Goal: Information Seeking & Learning: Learn about a topic

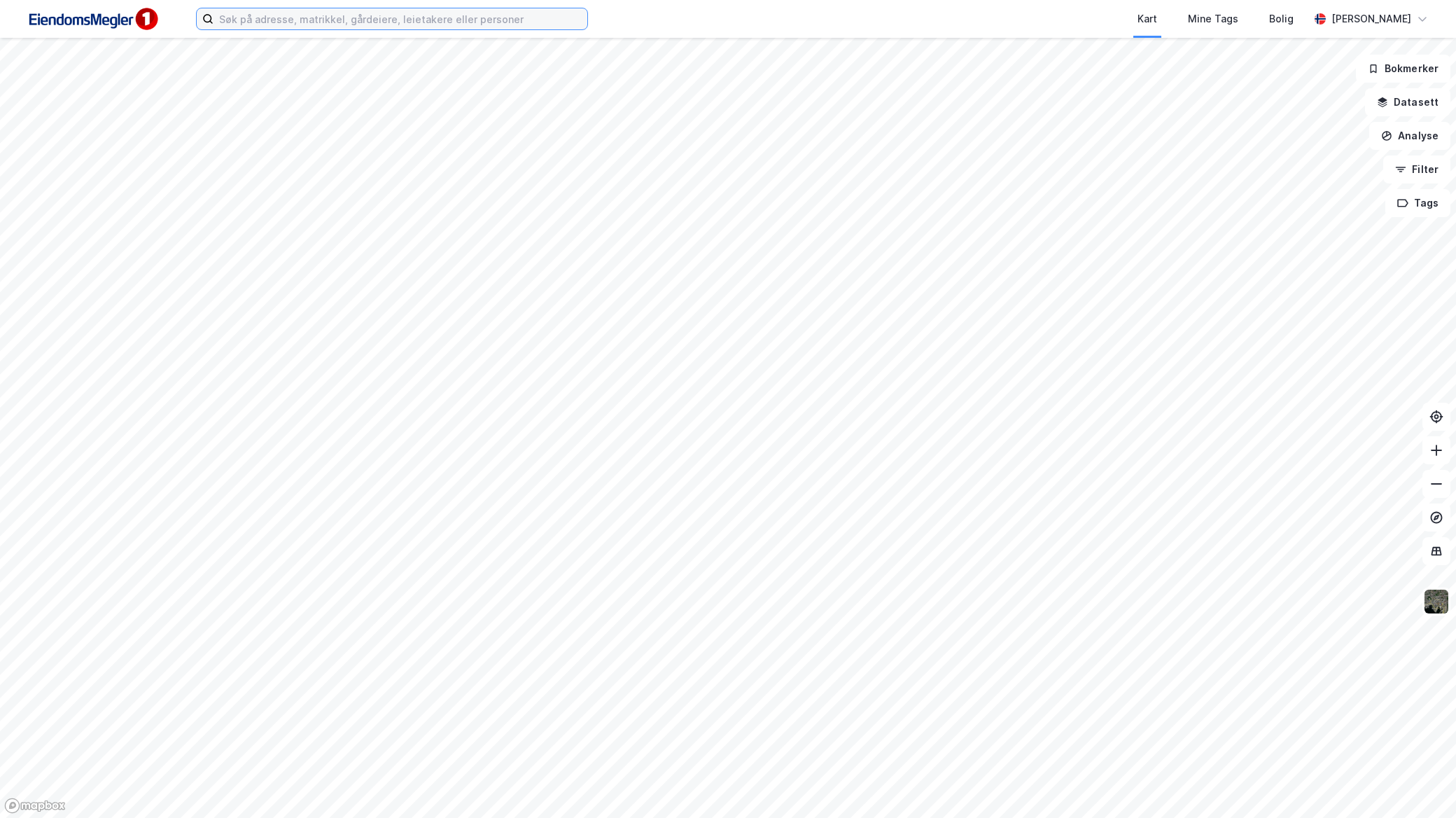
click at [505, 10] on input at bounding box center [400, 19] width 374 height 21
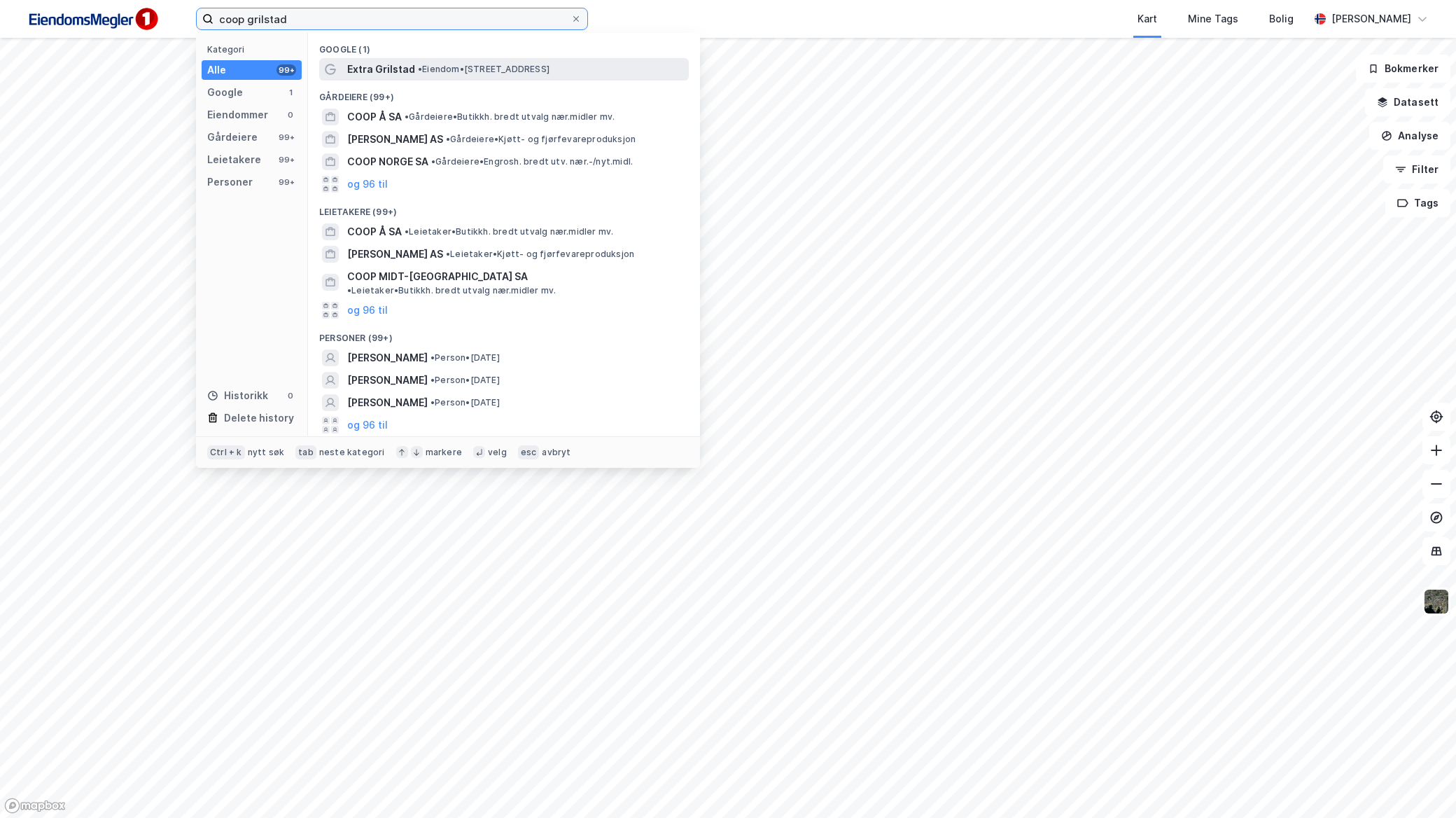
type input "coop grilstad"
click at [499, 72] on span "• Eiendom • [STREET_ADDRESS]" at bounding box center [483, 69] width 132 height 11
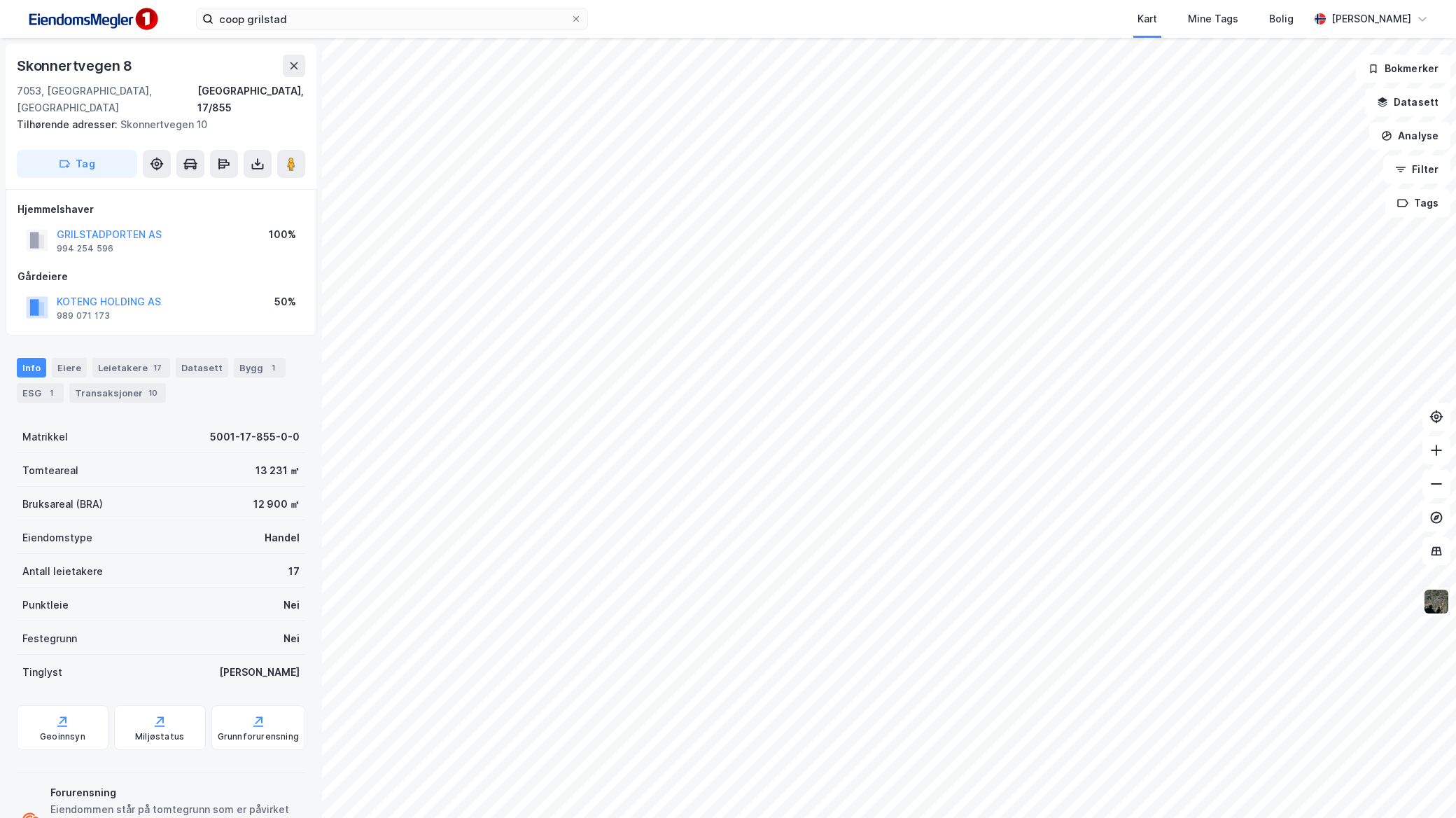
click at [469, 5] on div "coop grilstad Kart Mine Tags Bolig [PERSON_NAME]" at bounding box center [728, 19] width 1456 height 38
click at [467, 12] on input "coop grilstad" at bounding box center [392, 19] width 357 height 21
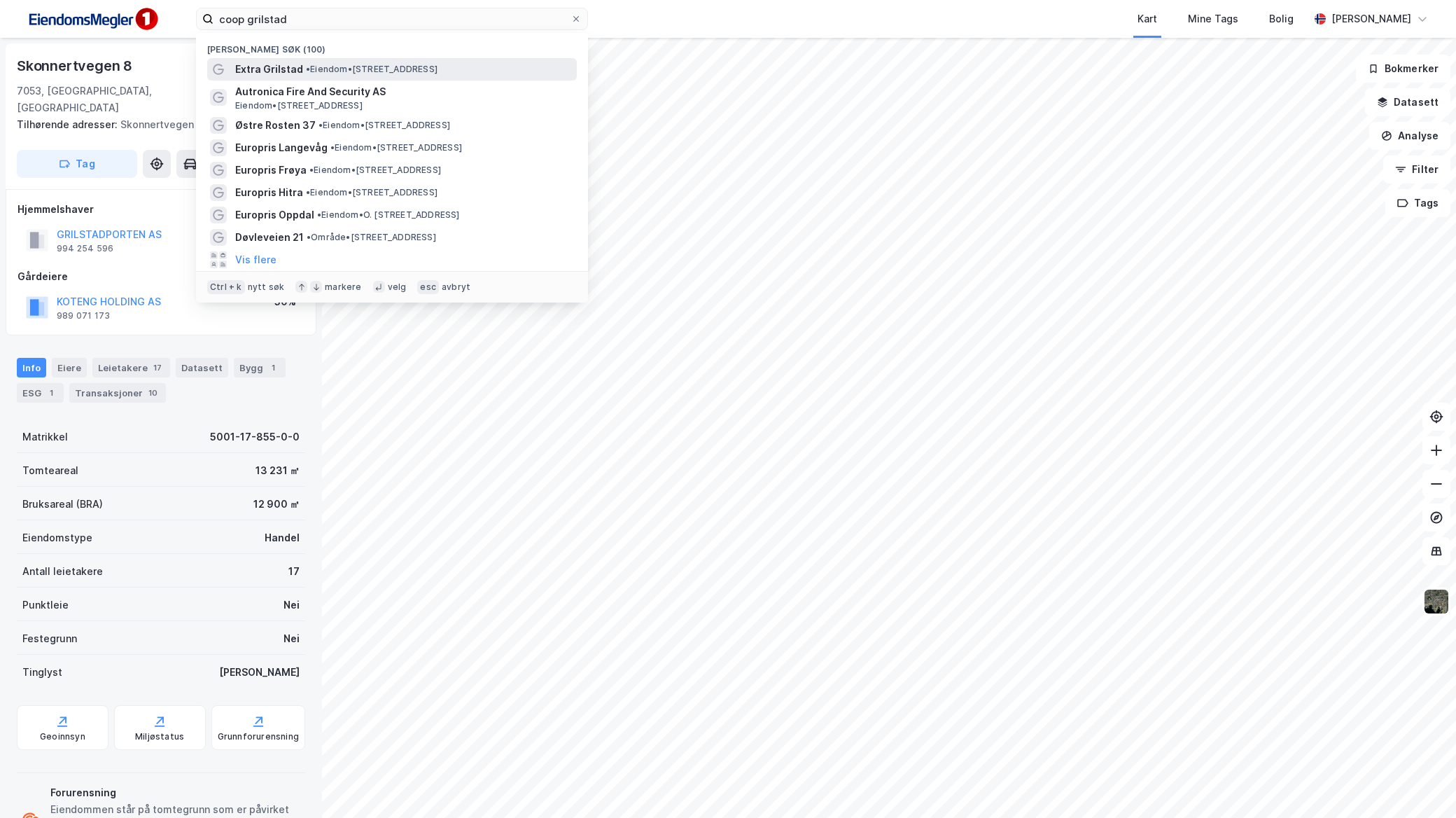
click at [417, 65] on span "• Eiendom • [STREET_ADDRESS]" at bounding box center [372, 69] width 132 height 11
